Goal: Find specific page/section: Find specific page/section

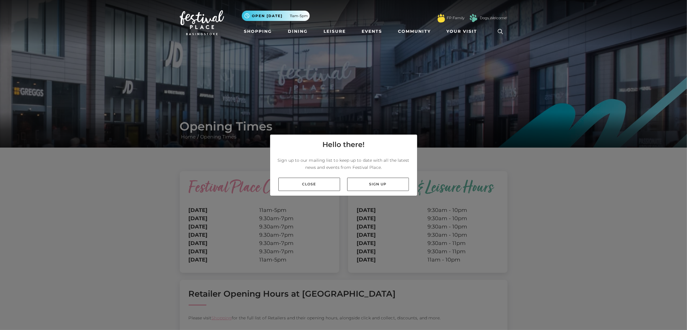
click at [334, 179] on div "Close Sign up" at bounding box center [343, 184] width 147 height 23
click at [306, 187] on link "Close" at bounding box center [309, 184] width 62 height 13
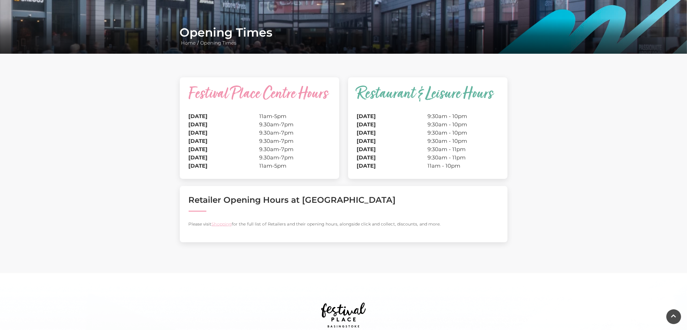
scroll to position [2, 0]
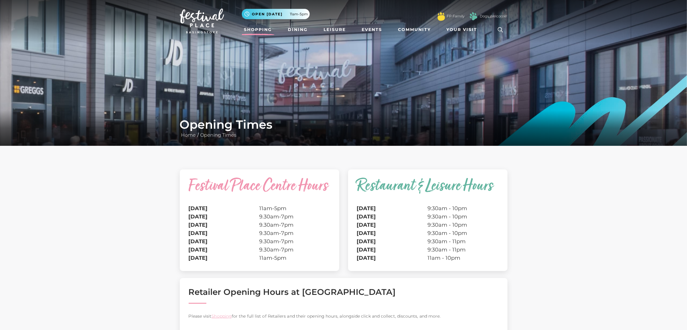
click at [269, 32] on link "Shopping" at bounding box center [258, 29] width 33 height 11
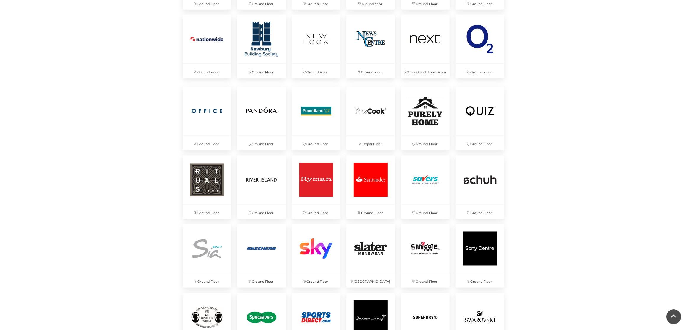
scroll to position [1055, 0]
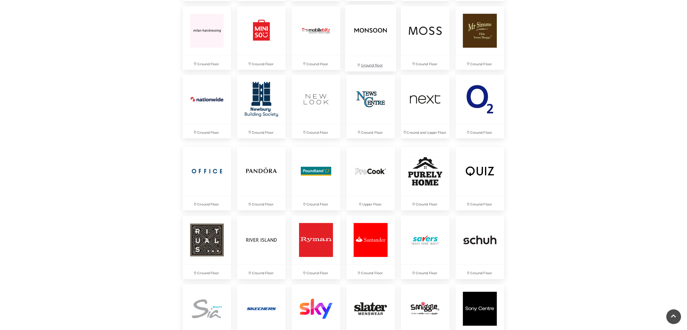
click at [370, 56] on img at bounding box center [370, 30] width 51 height 51
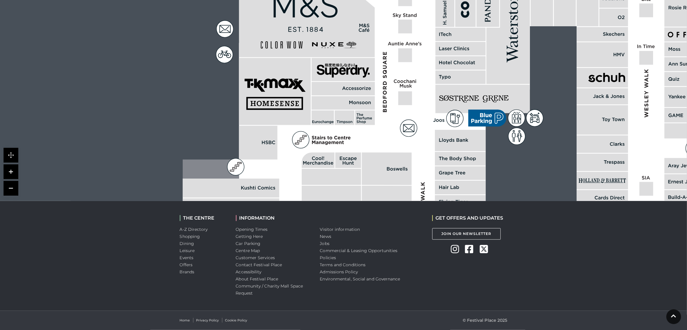
scroll to position [460, 0]
